Goal: Task Accomplishment & Management: Complete application form

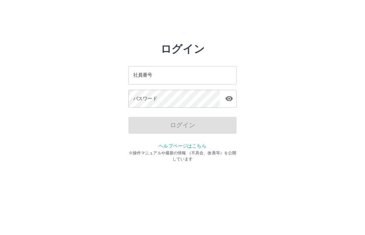
click at [128, 86] on div "ログイン 社員番号 社員番号 パスワード パスワード ログイン ヘルプページはこちら ※操作マニュアルや最新の情報 （不具合、改善等）を公開しています" at bounding box center [182, 97] width 365 height 108
click at [147, 70] on input "社員番号" at bounding box center [182, 75] width 108 height 18
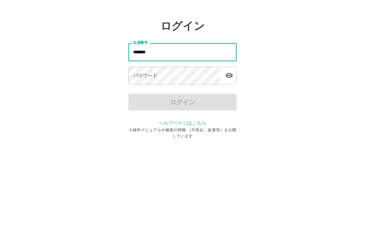
click at [151, 90] on div "パスワード パスワード" at bounding box center [182, 99] width 108 height 19
type input "*******"
click at [137, 90] on div "パスワード パスワード" at bounding box center [182, 99] width 108 height 19
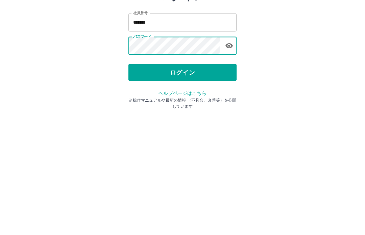
click at [181, 117] on button "ログイン" at bounding box center [182, 125] width 108 height 17
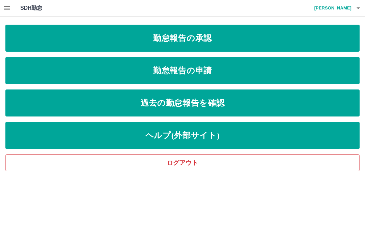
click at [251, 73] on link "勤怠報告の申請" at bounding box center [182, 70] width 354 height 27
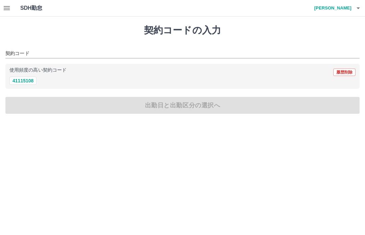
click at [25, 80] on button "41115108" at bounding box center [22, 81] width 27 height 8
type input "********"
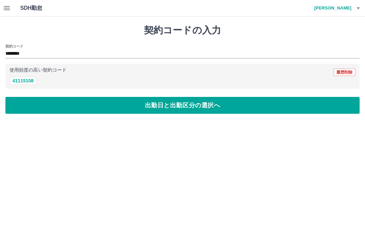
click at [127, 111] on button "出勤日と出勤区分の選択へ" at bounding box center [182, 105] width 354 height 17
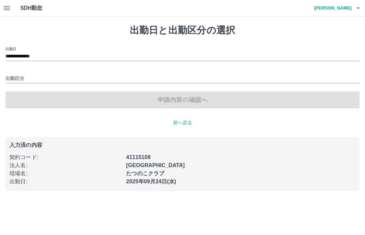
click at [17, 79] on input "出勤区分" at bounding box center [182, 79] width 354 height 8
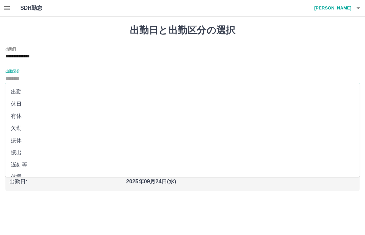
click at [19, 93] on li "出勤" at bounding box center [182, 92] width 354 height 12
type input "**"
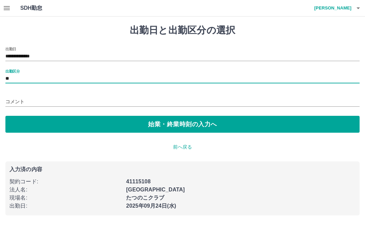
click at [208, 122] on button "始業・終業時刻の入力へ" at bounding box center [182, 124] width 354 height 17
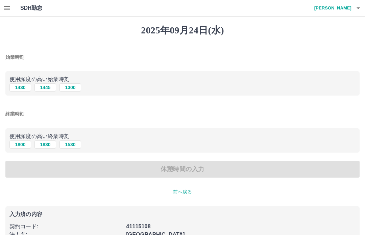
click at [350, 11] on h4 "[PERSON_NAME]" at bounding box center [331, 8] width 41 height 16
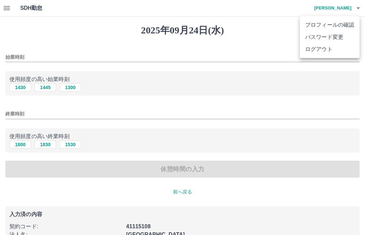
click at [324, 51] on li "ログアウト" at bounding box center [330, 49] width 60 height 12
